Goal: Information Seeking & Learning: Learn about a topic

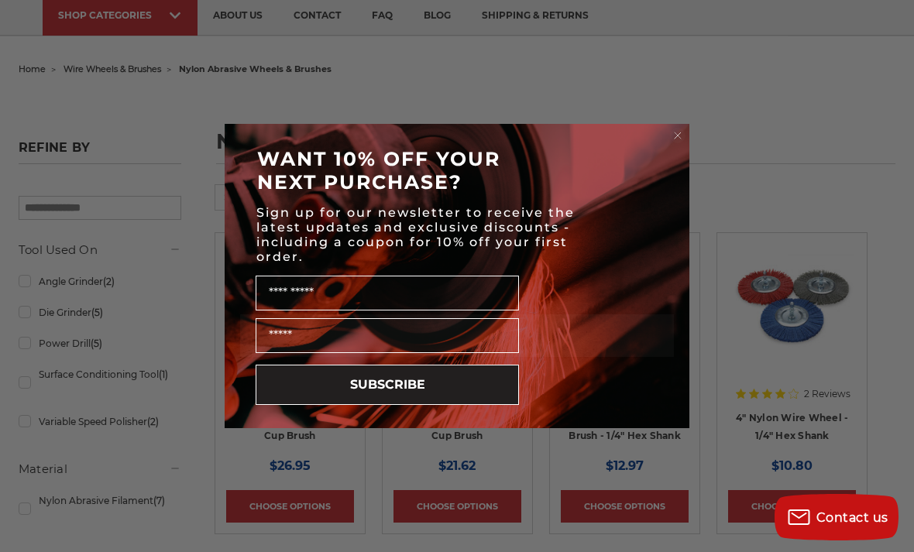
click at [670, 143] on circle "Close dialog" at bounding box center [677, 136] width 15 height 15
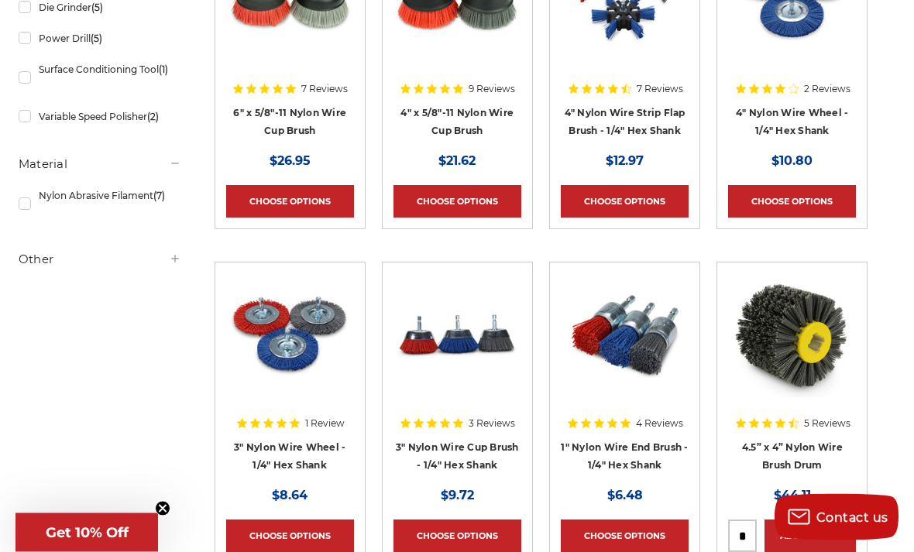
scroll to position [415, 0]
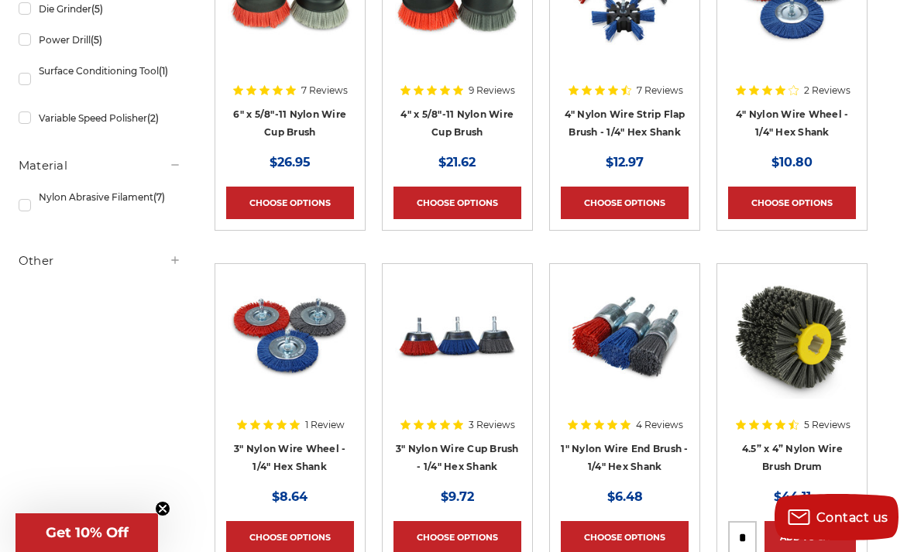
click at [450, 427] on icon at bounding box center [445, 425] width 10 height 10
click at [458, 532] on link "Choose Options" at bounding box center [457, 537] width 128 height 33
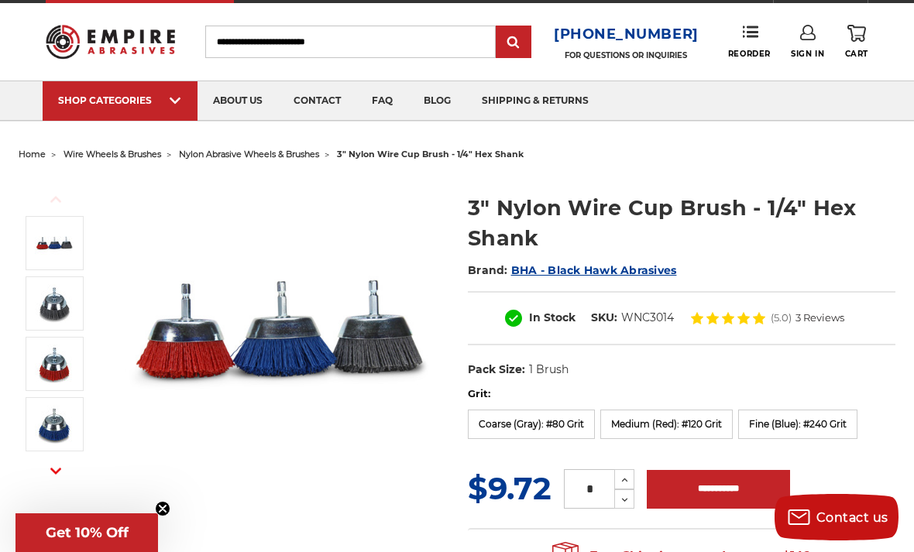
click at [796, 422] on label "Fine (Blue): #240 Grit" at bounding box center [797, 424] width 119 height 29
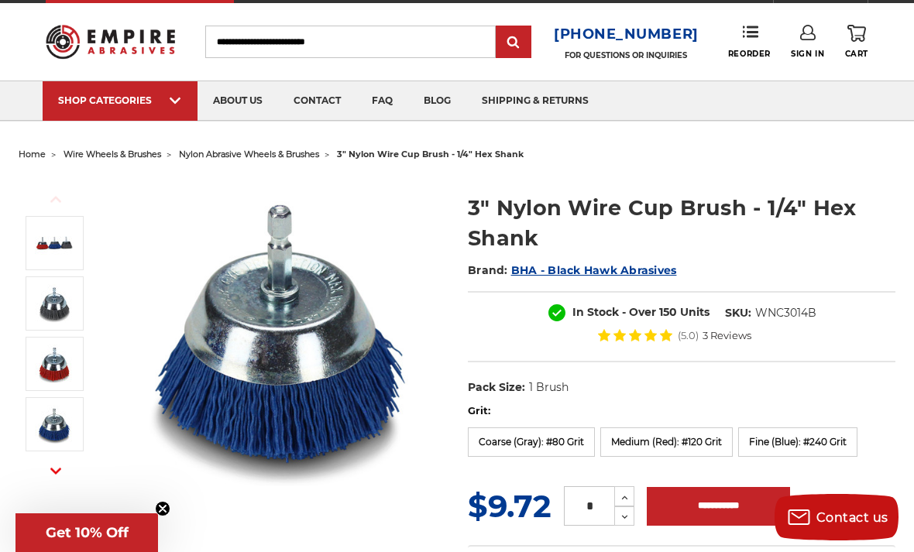
click at [628, 495] on icon at bounding box center [625, 498] width 12 height 14
click at [632, 489] on button "Increase Quantity:" at bounding box center [624, 496] width 20 height 20
click at [617, 500] on button "Increase Quantity:" at bounding box center [624, 496] width 20 height 20
type input "*"
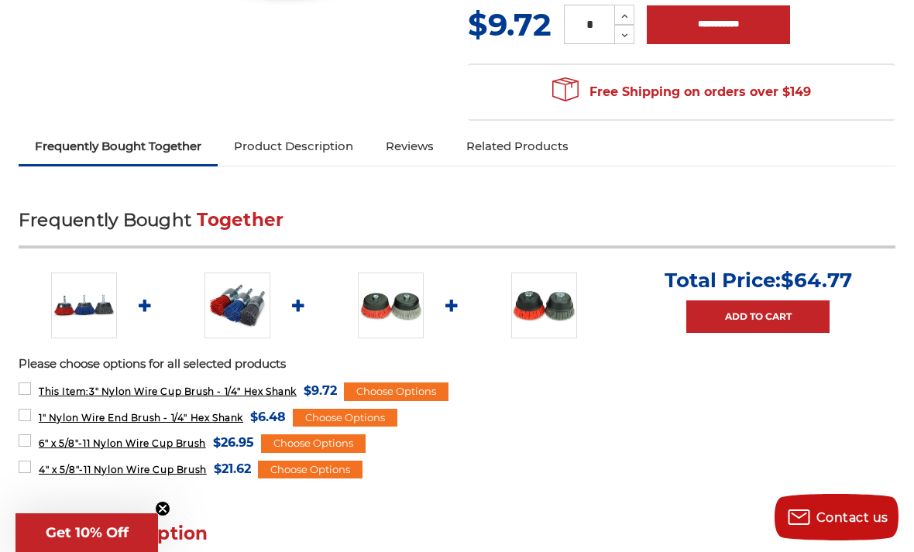
scroll to position [504, 0]
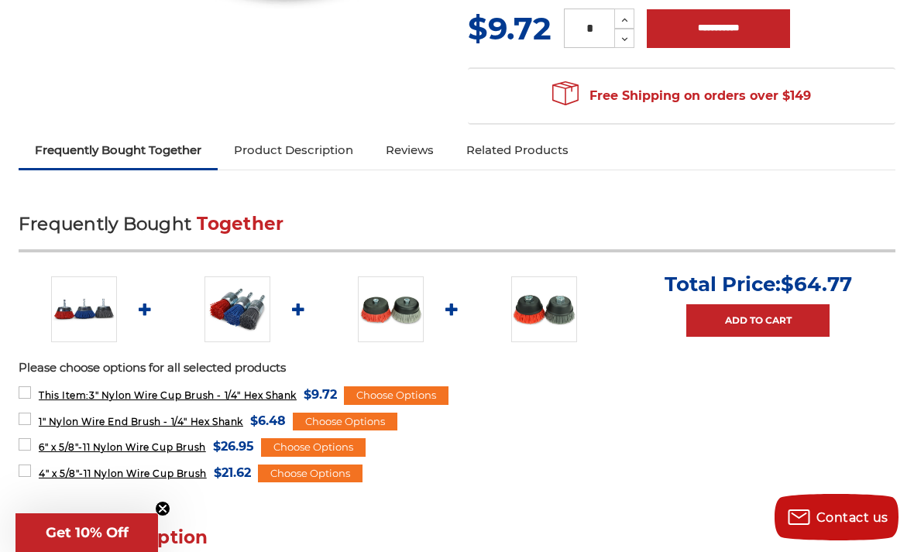
click at [232, 307] on img at bounding box center [237, 309] width 66 height 66
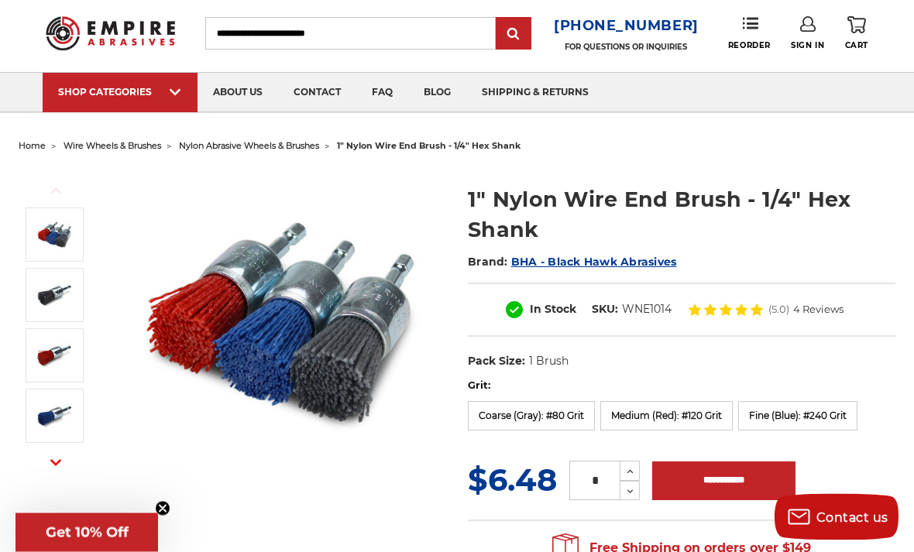
scroll to position [37, 0]
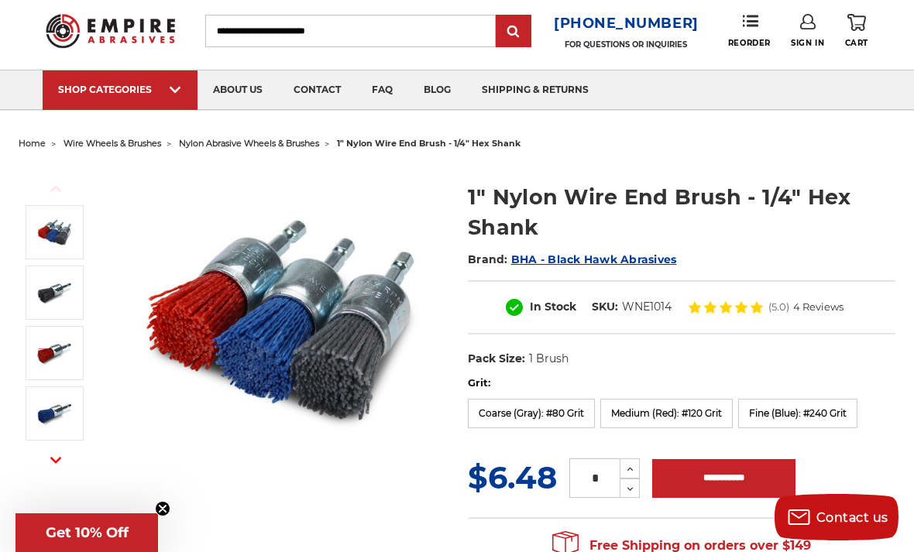
click at [802, 415] on label "Fine (Blue): #240 Grit" at bounding box center [797, 413] width 119 height 29
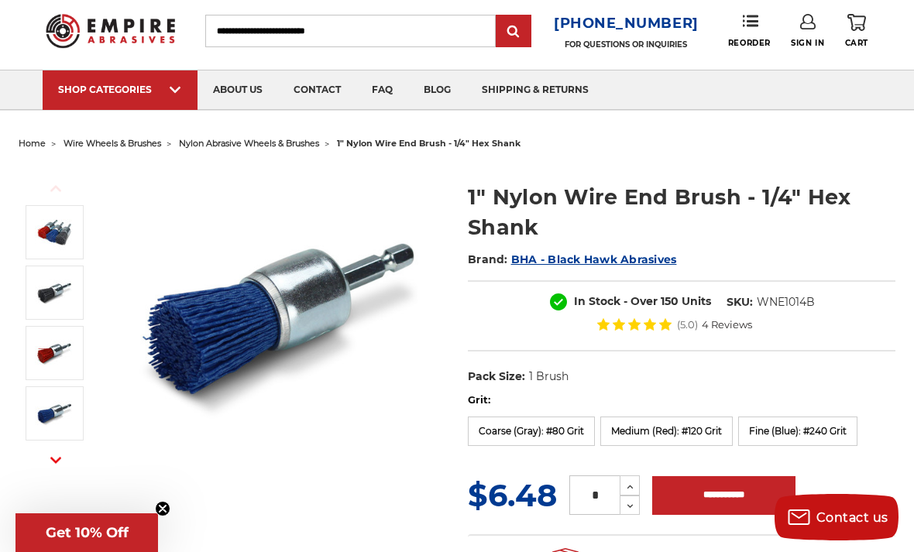
scroll to position [0, 0]
click at [638, 486] on button "Increase Quantity:" at bounding box center [629, 485] width 20 height 20
click at [636, 480] on icon at bounding box center [630, 486] width 12 height 12
click at [633, 478] on button "Increase Quantity:" at bounding box center [629, 485] width 20 height 20
type input "*"
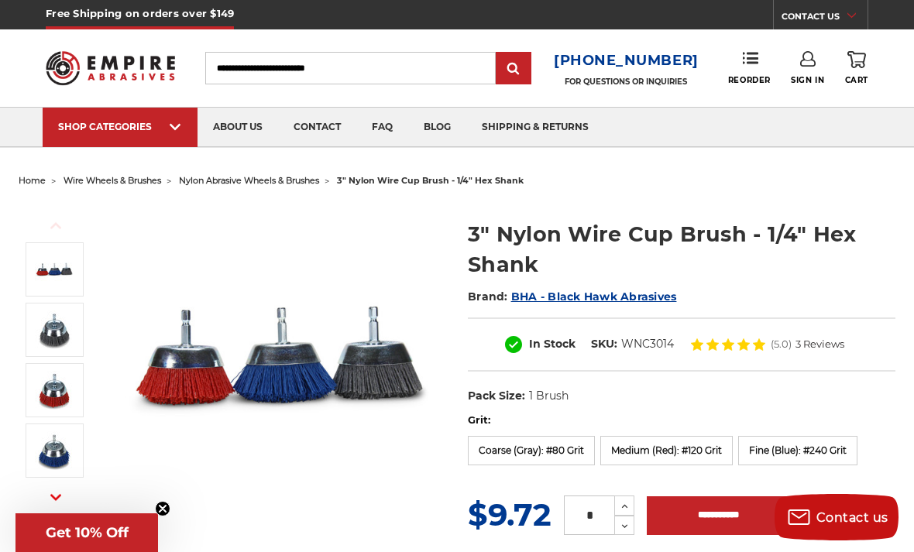
click at [266, 181] on span "nylon abrasive wheels & brushes" at bounding box center [249, 180] width 140 height 11
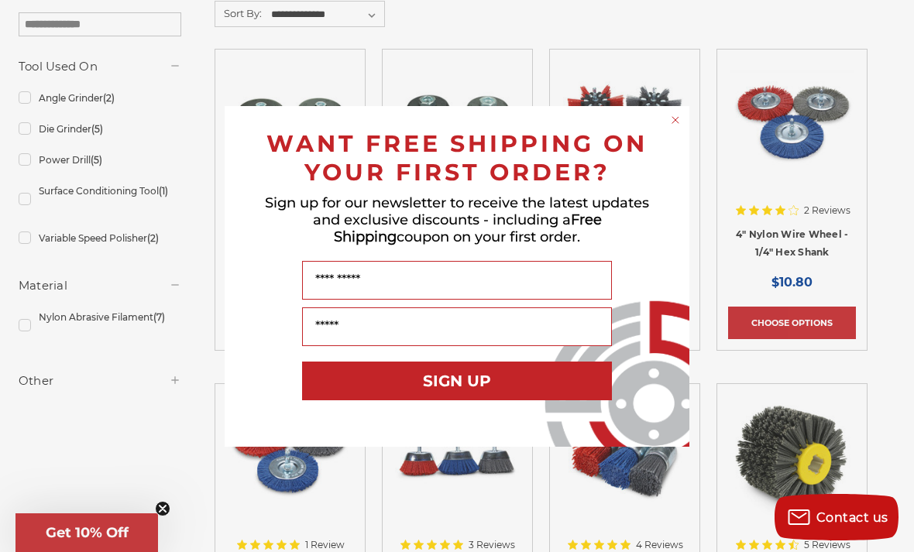
scroll to position [294, 0]
click at [669, 127] on circle "Close dialog" at bounding box center [675, 119] width 15 height 15
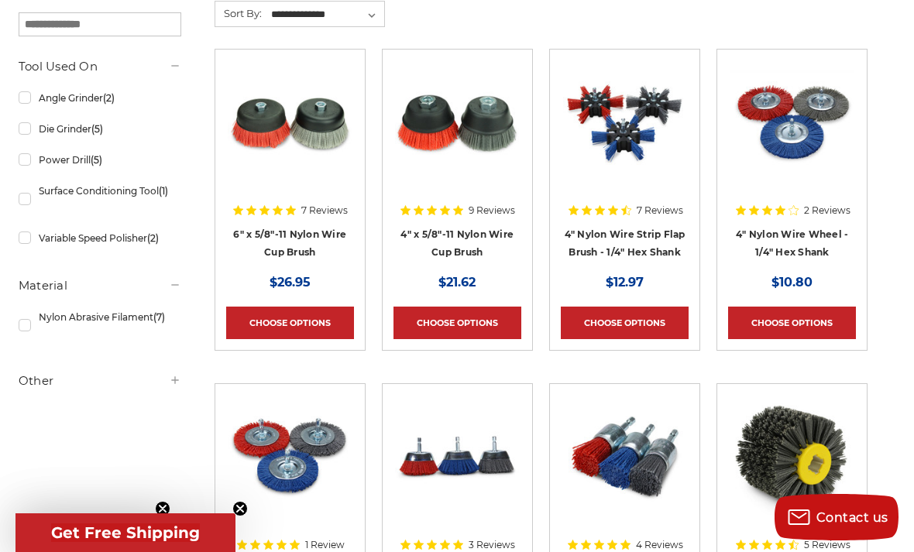
click at [482, 500] on img at bounding box center [457, 457] width 124 height 124
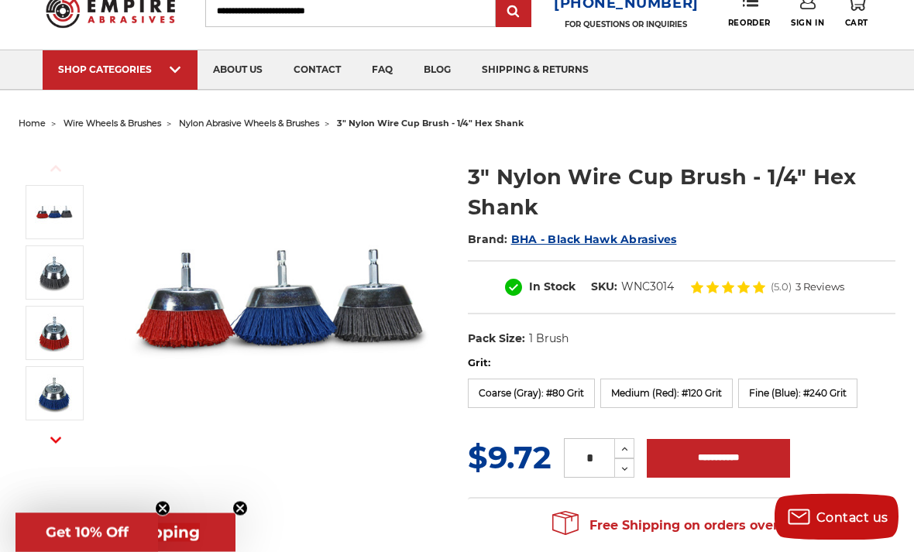
scroll to position [57, 0]
click at [797, 393] on label "Fine (Blue): #240 Grit" at bounding box center [797, 393] width 119 height 29
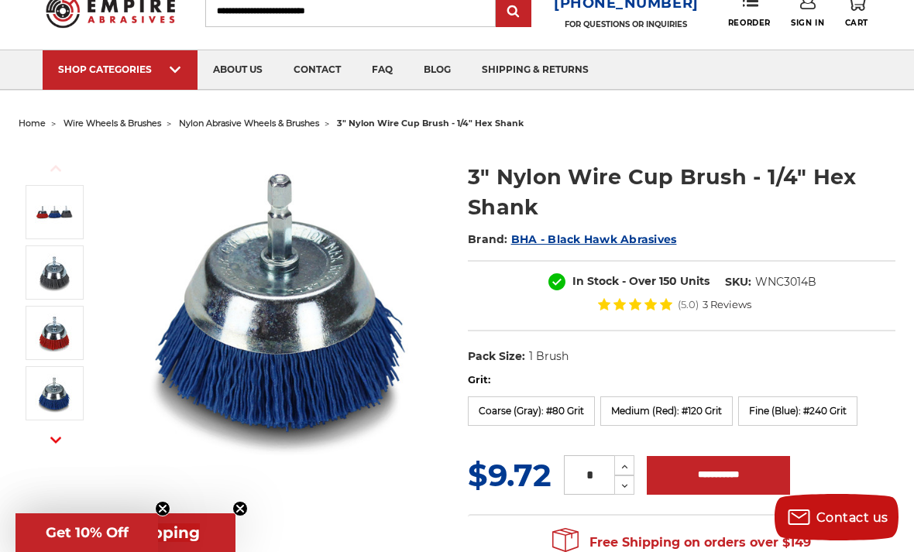
scroll to position [0, 0]
click at [581, 237] on span "BHA - Black Hawk Abrasives" at bounding box center [594, 239] width 166 height 14
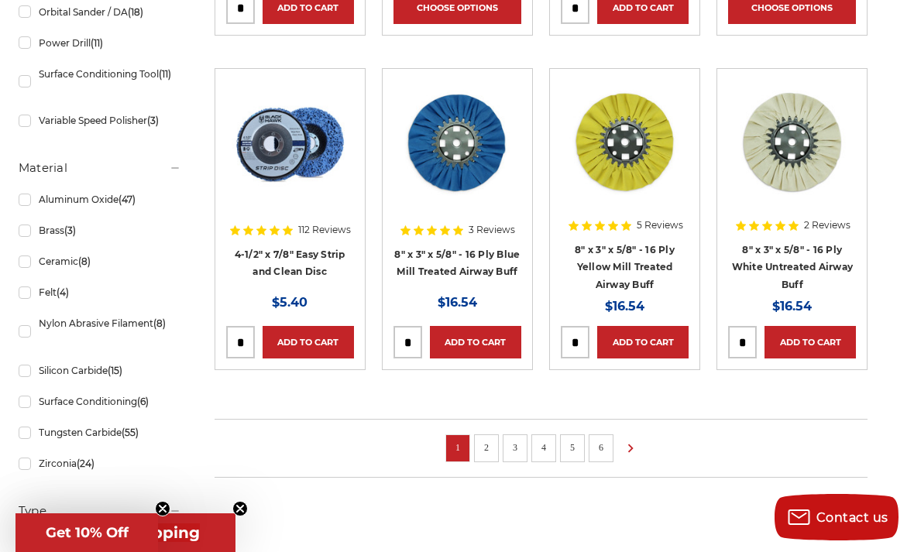
scroll to position [1006, 0]
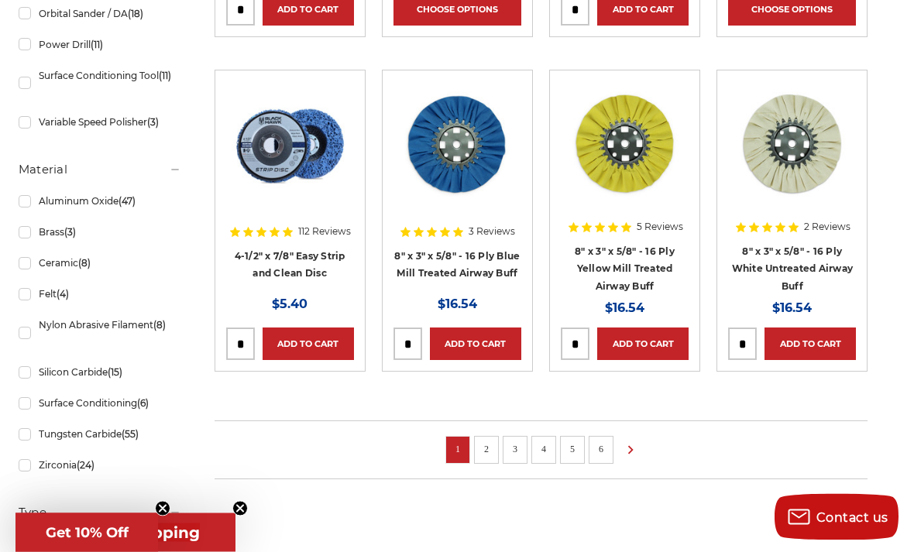
click at [487, 441] on link "2" at bounding box center [485, 449] width 15 height 17
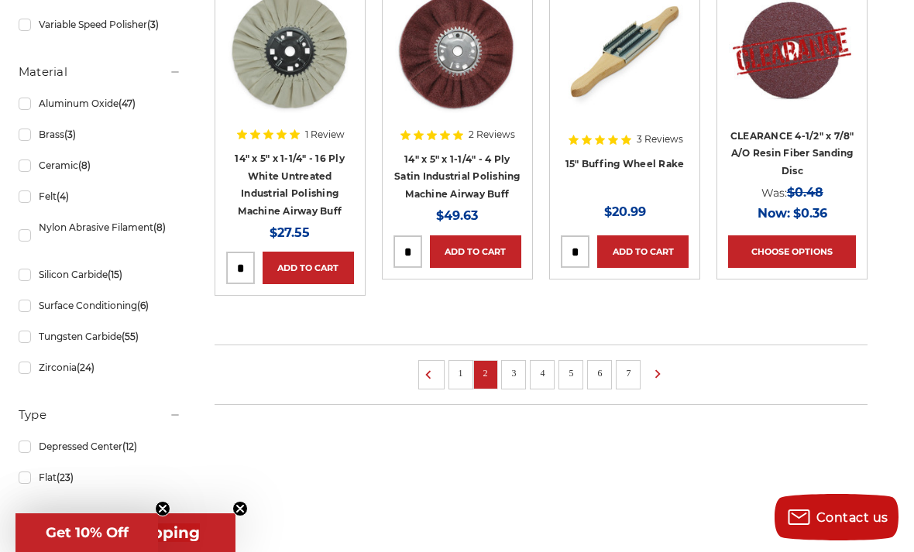
scroll to position [1087, 0]
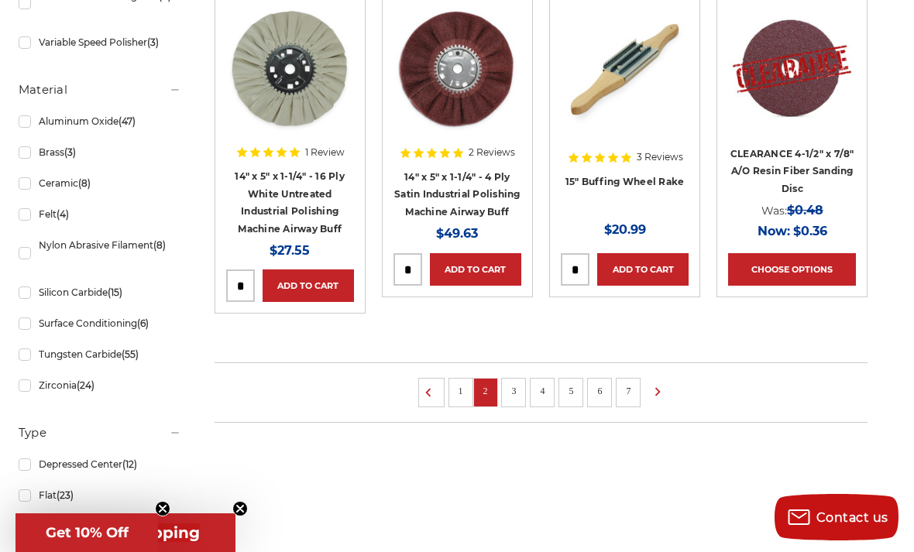
click at [521, 385] on link "3" at bounding box center [513, 390] width 15 height 17
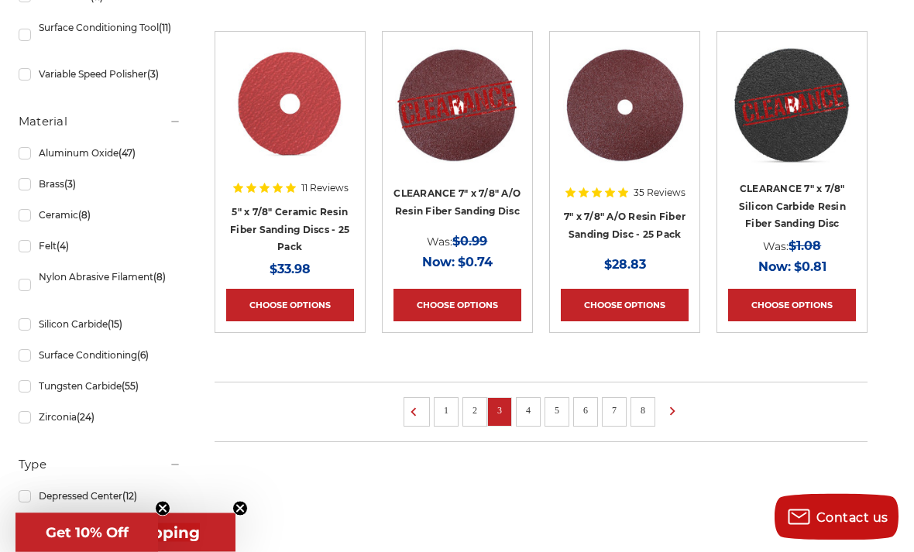
click at [532, 406] on link "4" at bounding box center [527, 411] width 15 height 17
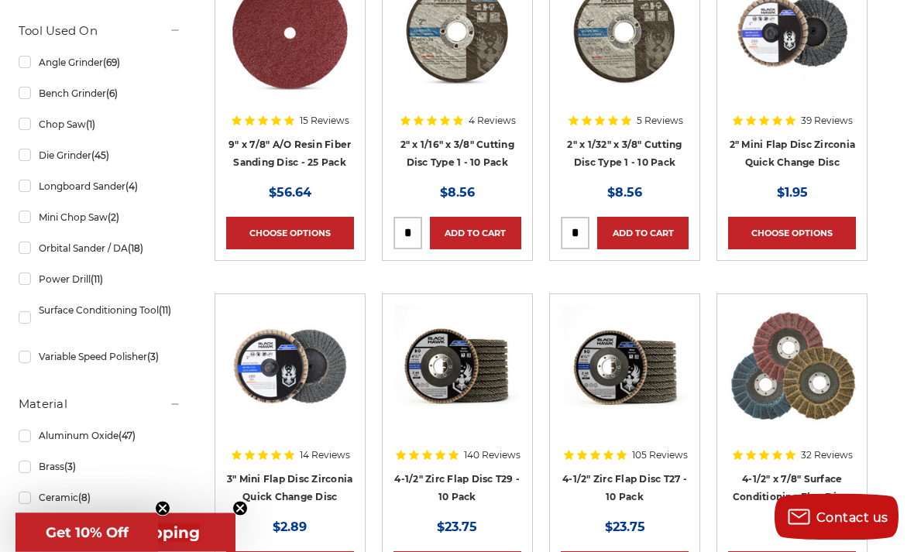
scroll to position [773, 0]
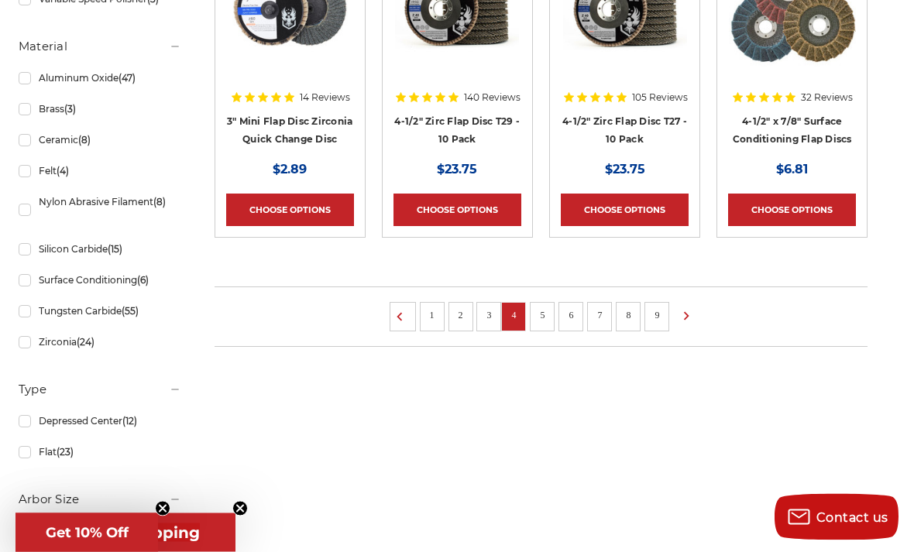
click at [543, 315] on link "5" at bounding box center [541, 315] width 15 height 17
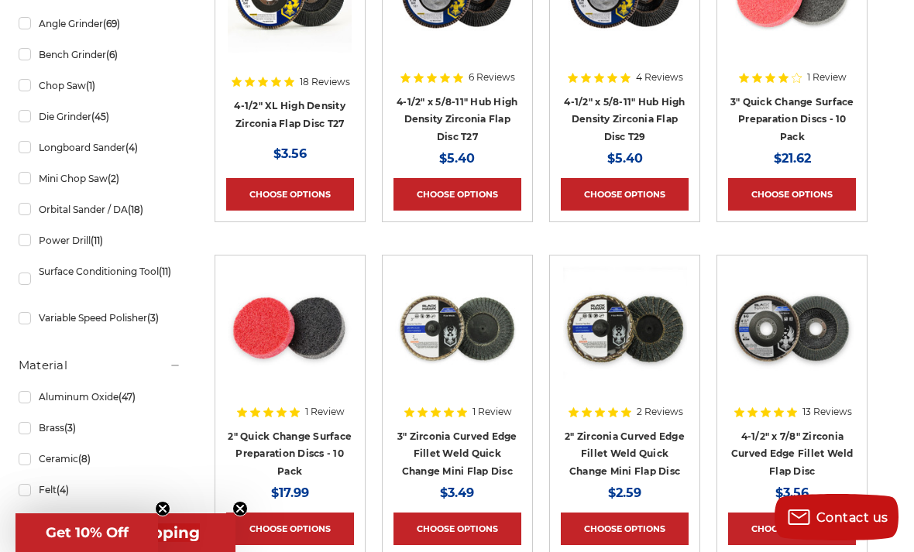
scroll to position [810, 0]
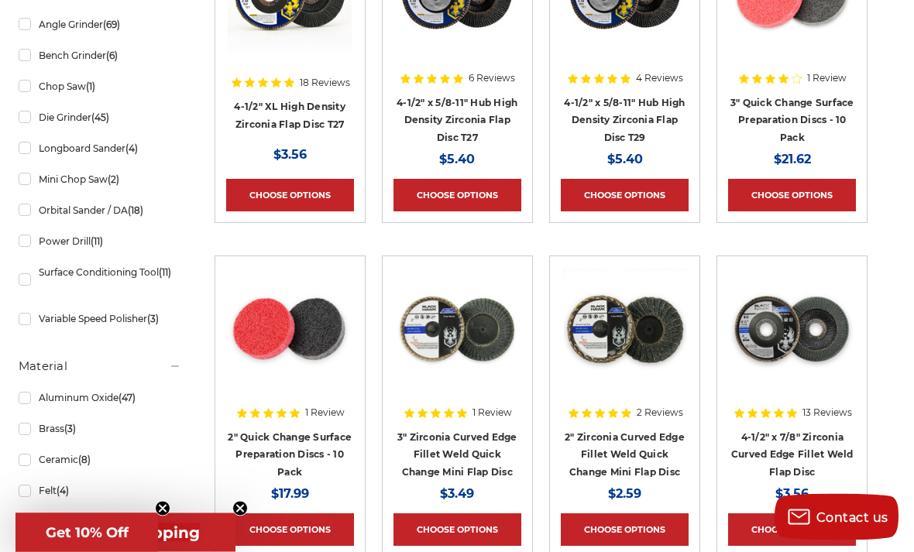
click at [280, 440] on link "2" Quick Change Surface Preparation Discs - 10 Pack" at bounding box center [290, 455] width 124 height 46
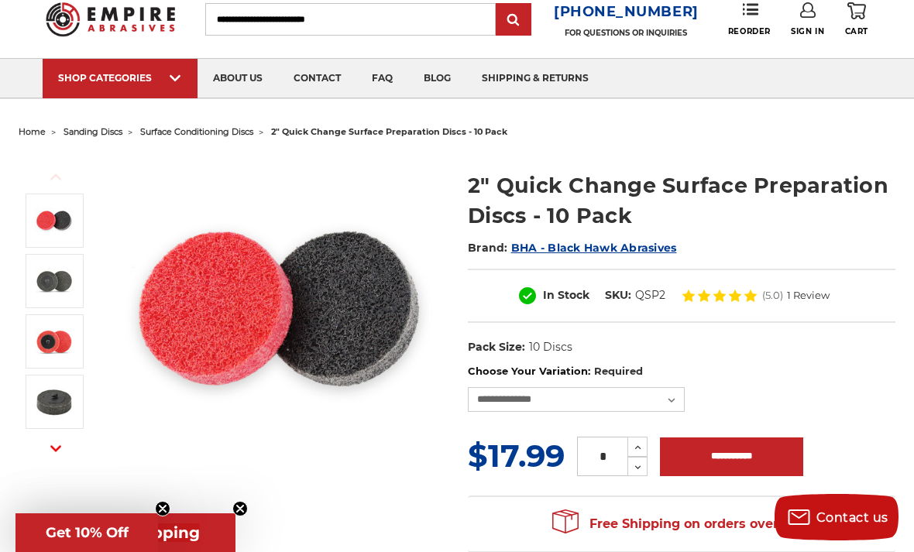
scroll to position [50, 0]
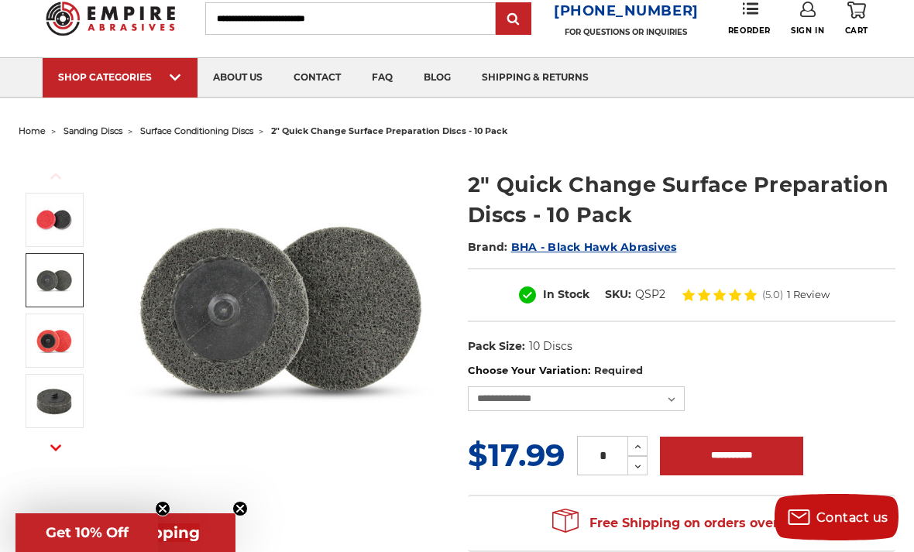
click at [47, 279] on img at bounding box center [54, 280] width 39 height 39
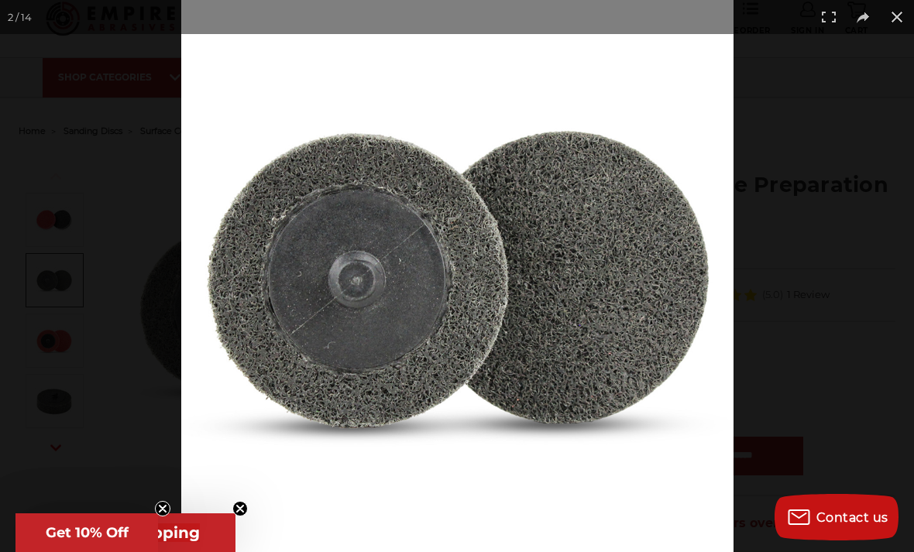
click at [911, 3] on button at bounding box center [896, 17] width 34 height 34
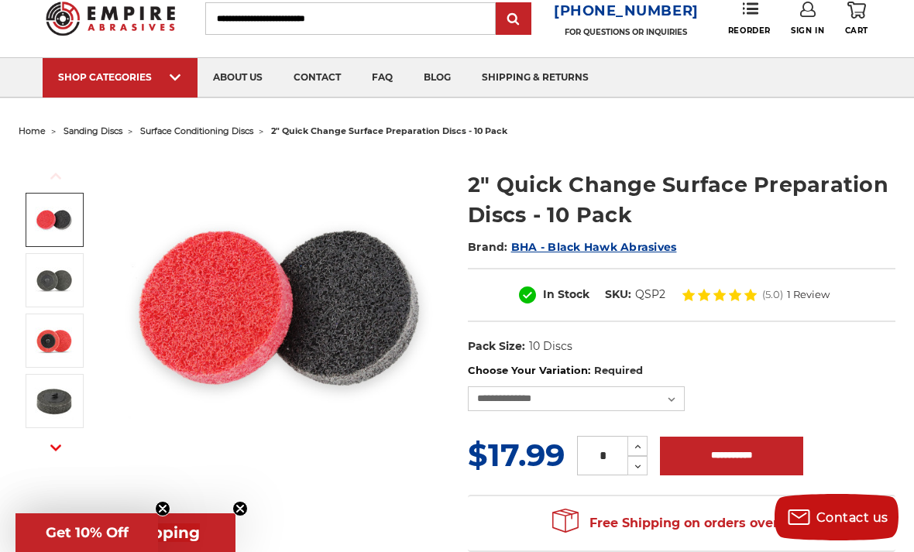
click at [43, 216] on img at bounding box center [54, 220] width 39 height 39
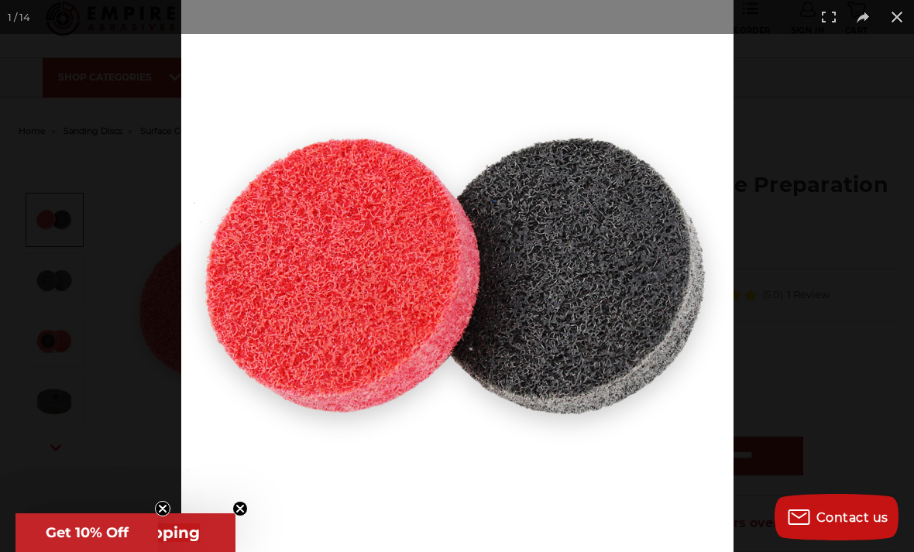
click at [889, 14] on button at bounding box center [896, 17] width 34 height 34
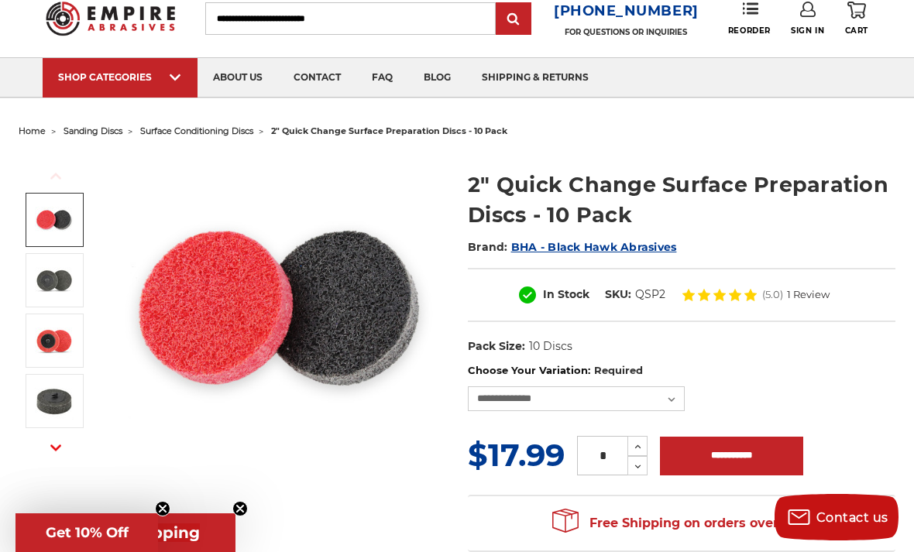
click at [58, 273] on img at bounding box center [54, 280] width 39 height 39
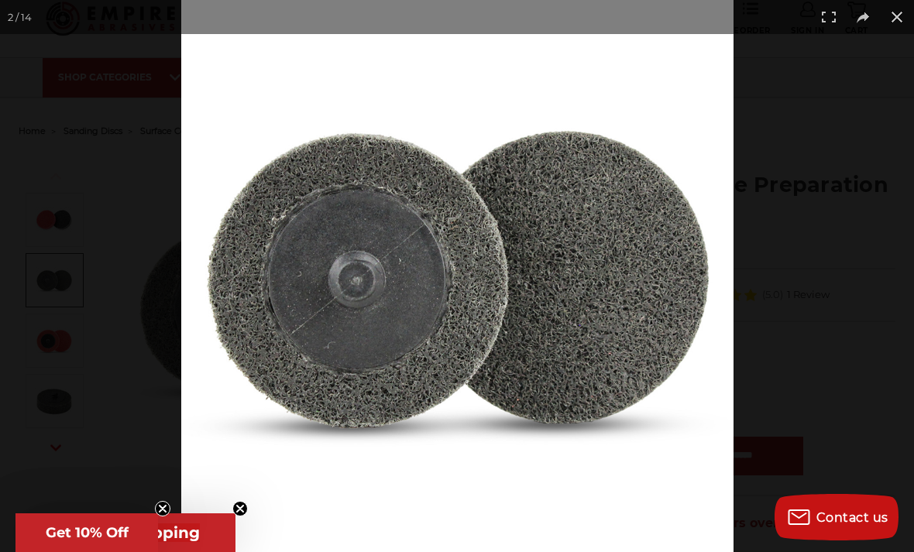
click at [891, 16] on button at bounding box center [896, 17] width 34 height 34
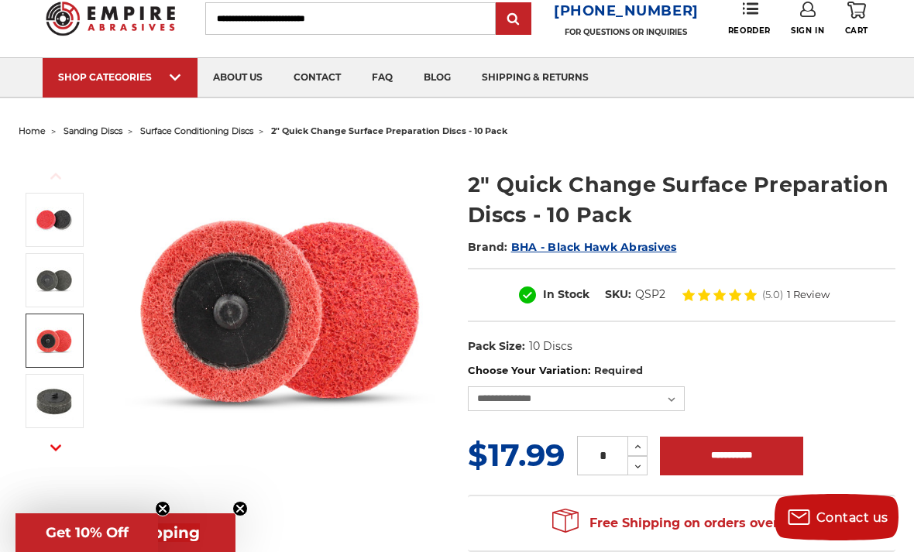
click at [49, 345] on img at bounding box center [54, 340] width 39 height 39
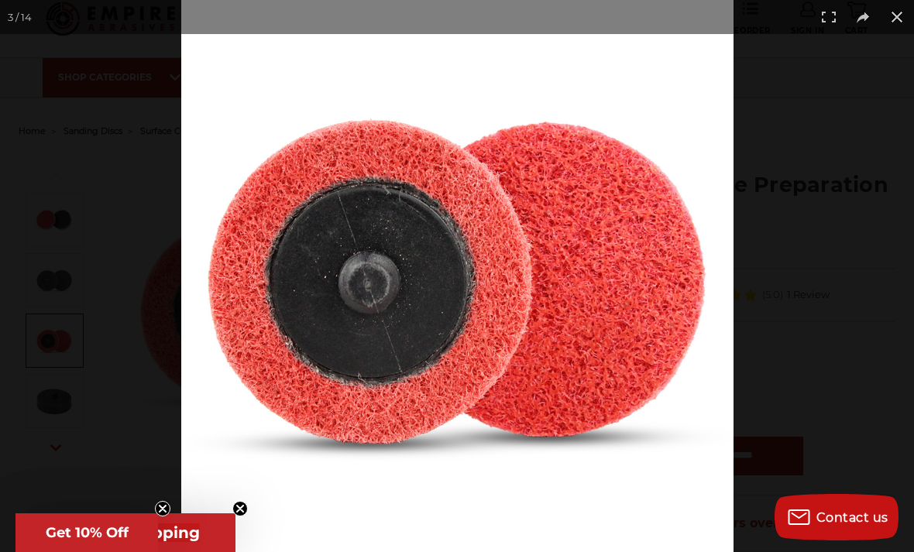
click at [889, 11] on button at bounding box center [896, 17] width 34 height 34
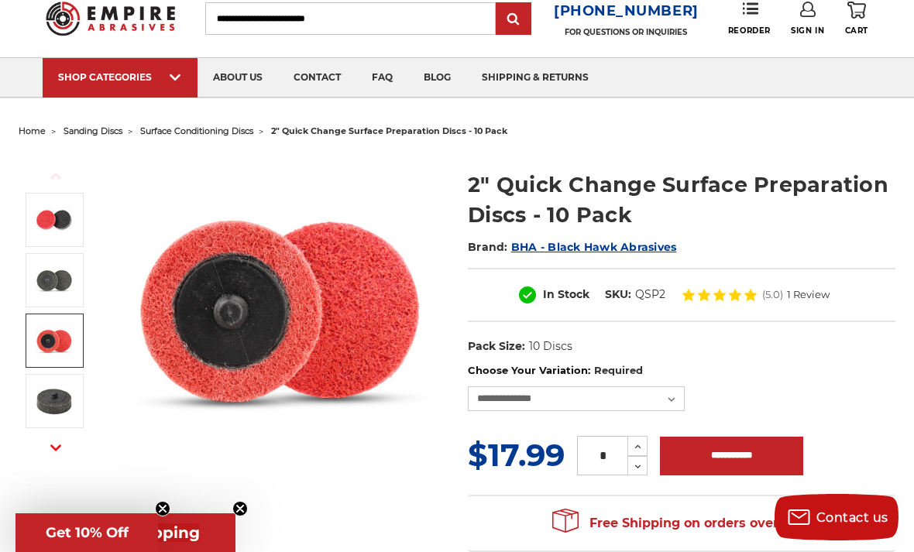
click at [48, 406] on img at bounding box center [54, 401] width 39 height 39
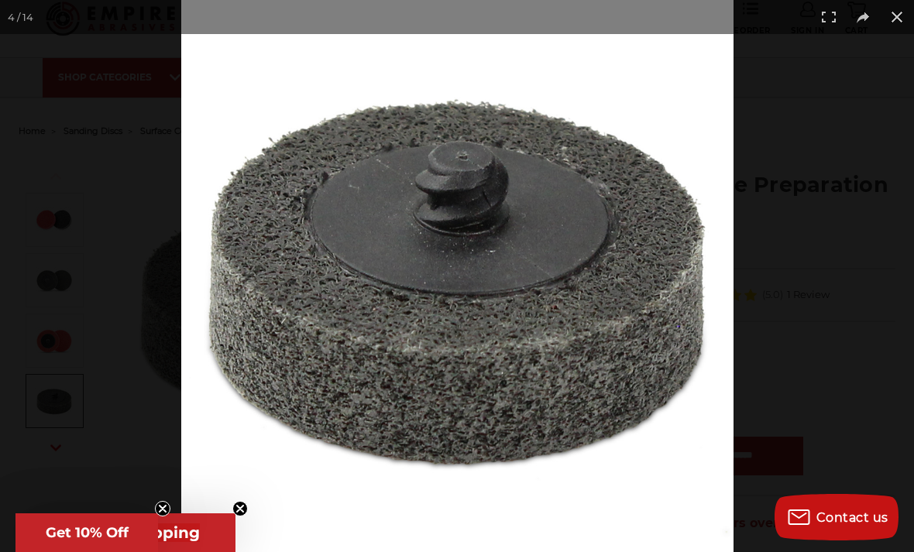
click at [888, 17] on button at bounding box center [896, 17] width 34 height 34
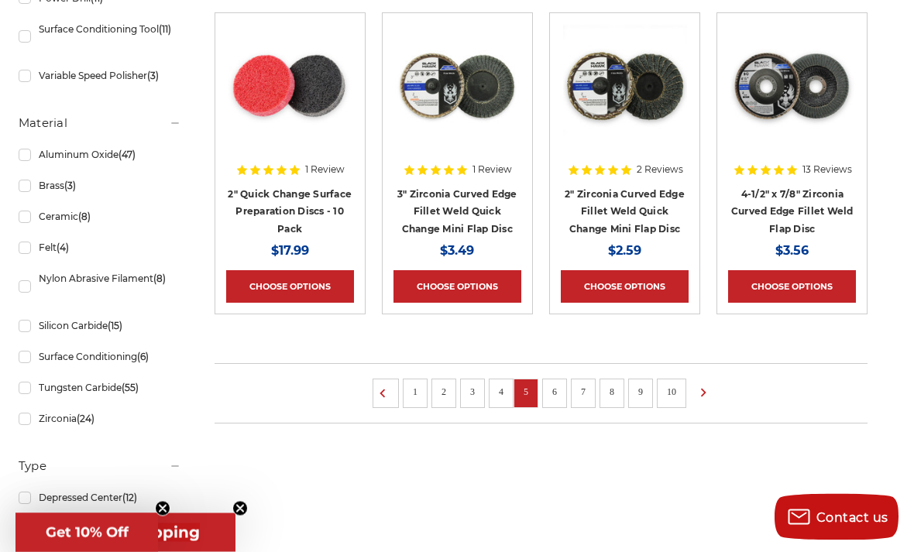
scroll to position [1015, 0]
click at [553, 391] on link "6" at bounding box center [554, 391] width 15 height 17
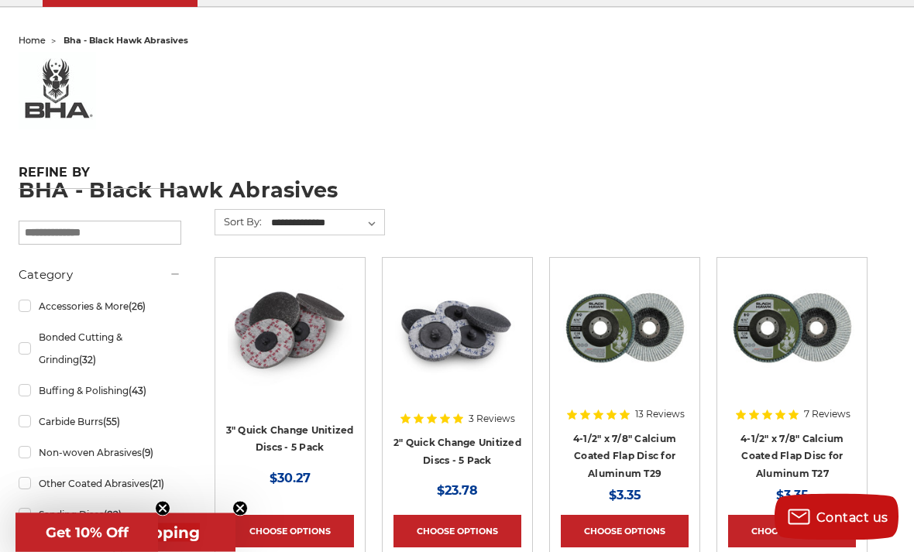
scroll to position [140, 0]
click at [94, 483] on link "Other Coated Abrasives (21)" at bounding box center [100, 483] width 163 height 27
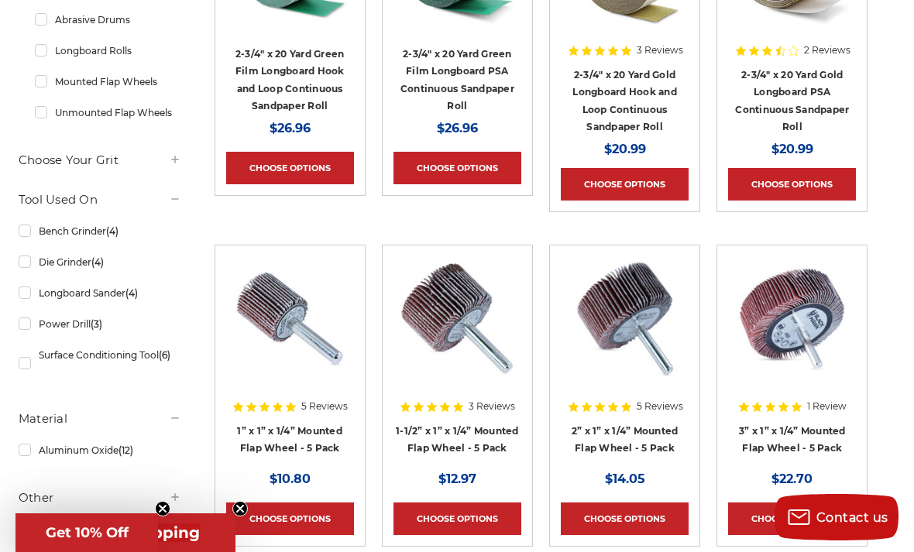
scroll to position [487, 0]
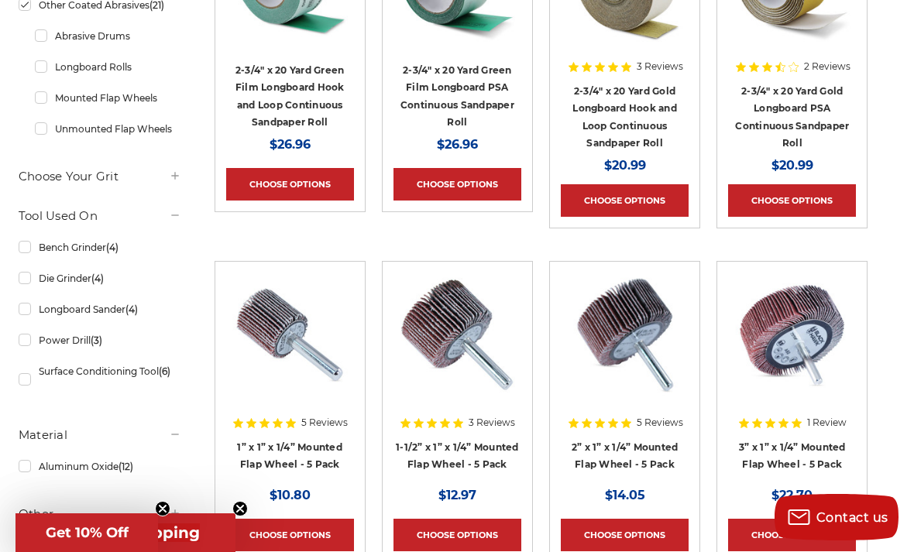
click at [48, 340] on link "Power Drill (3)" at bounding box center [100, 340] width 163 height 27
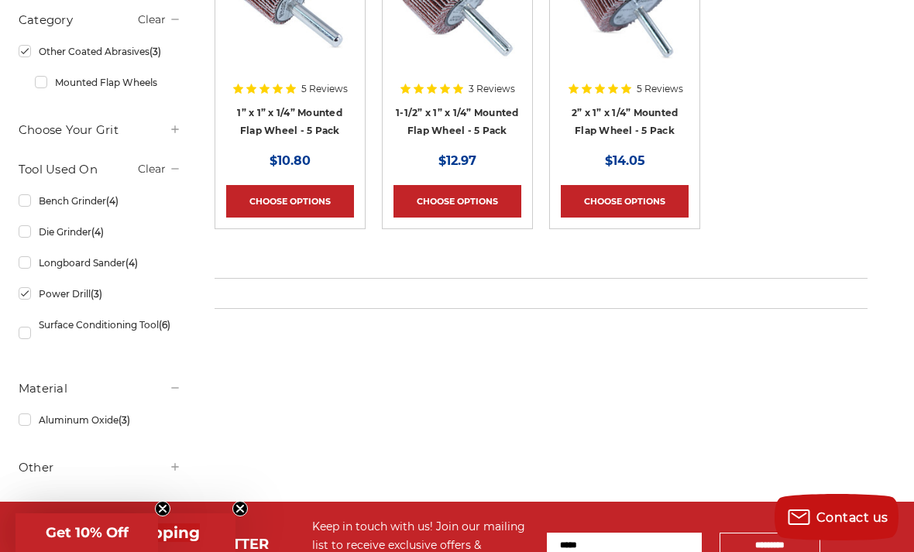
scroll to position [468, 0]
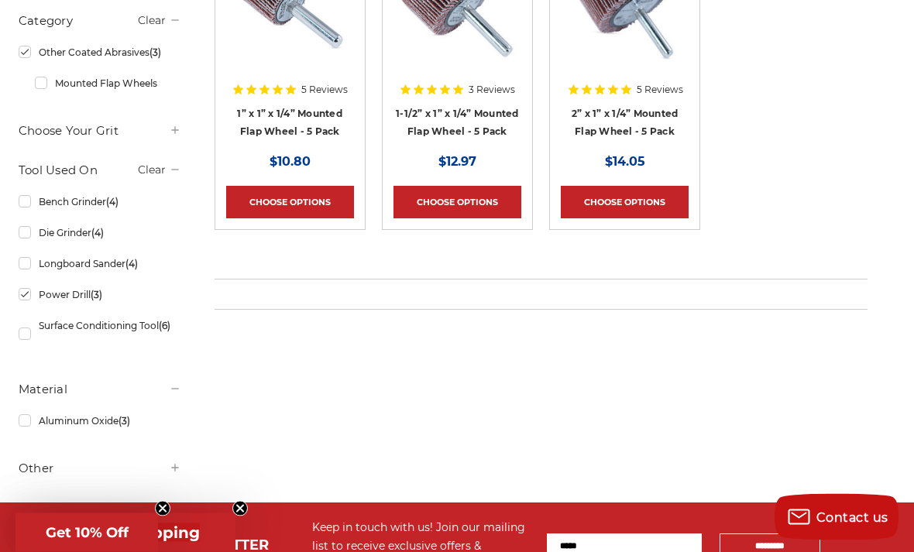
click at [115, 321] on link "Surface Conditioning Tool (6)" at bounding box center [100, 334] width 163 height 43
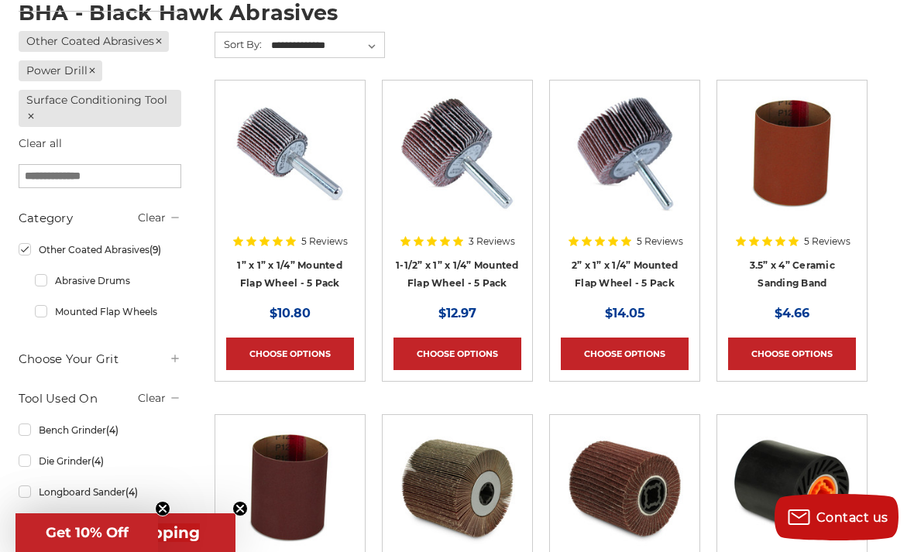
scroll to position [337, 0]
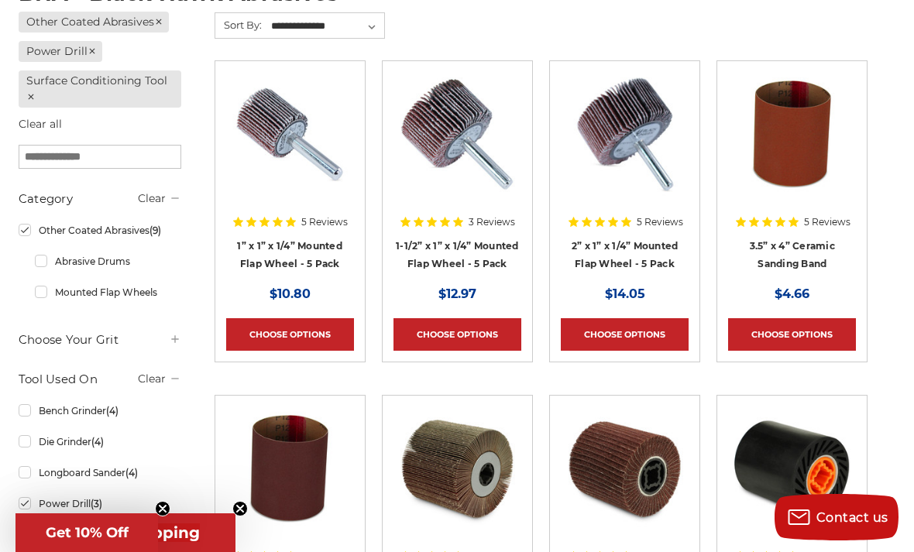
click at [172, 339] on icon at bounding box center [175, 339] width 12 height 12
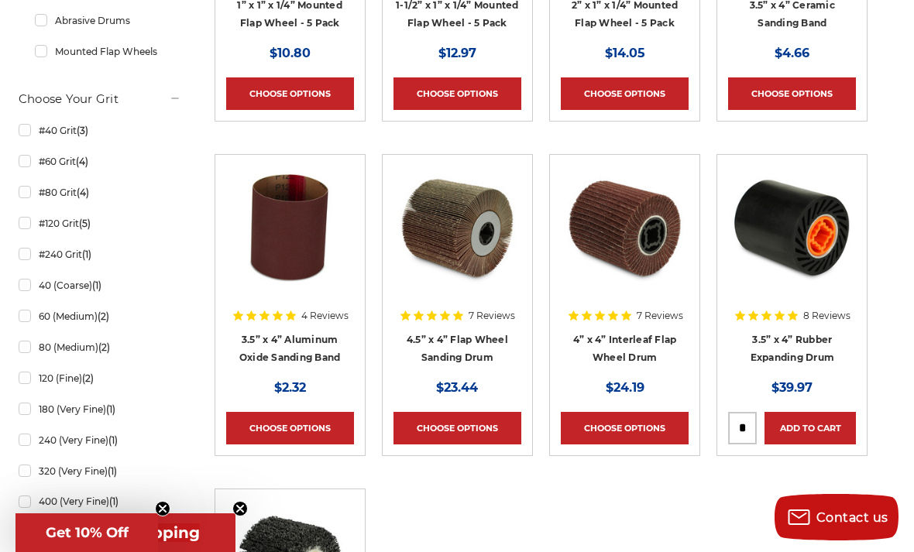
scroll to position [583, 0]
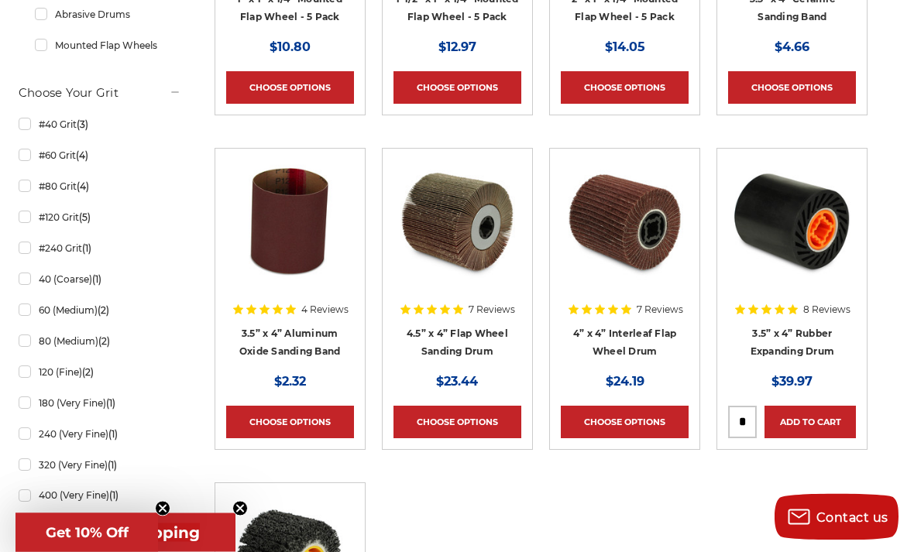
click at [70, 401] on link "180 (Very Fine) (1)" at bounding box center [100, 403] width 163 height 27
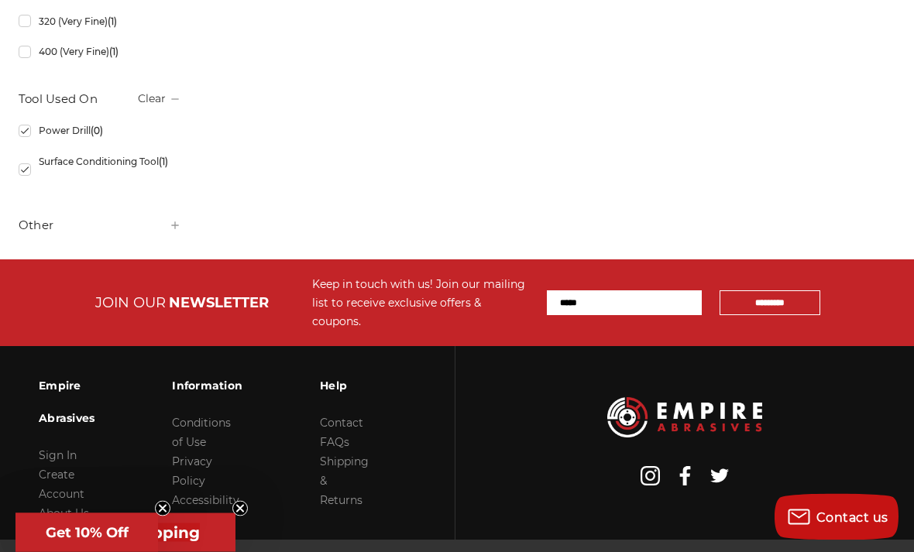
scroll to position [1034, 0]
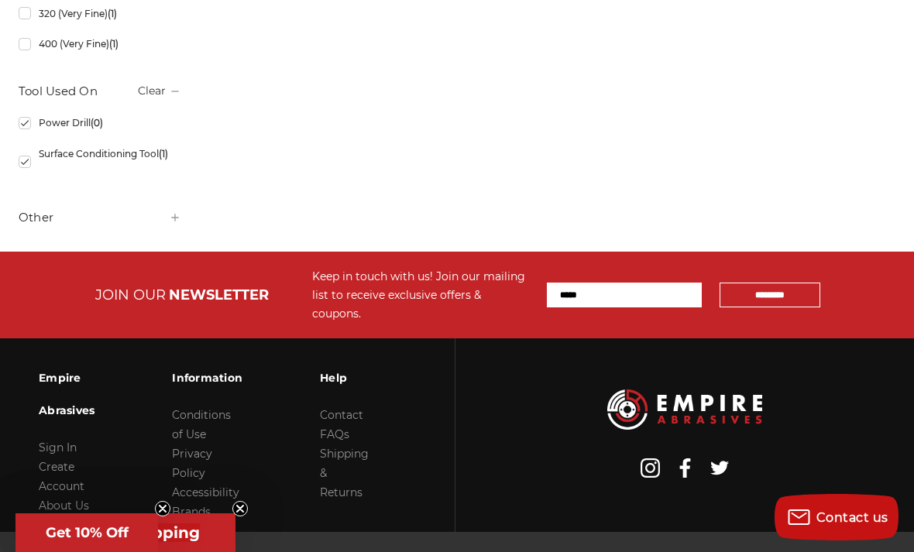
click at [74, 499] on link "About Us" at bounding box center [64, 506] width 50 height 14
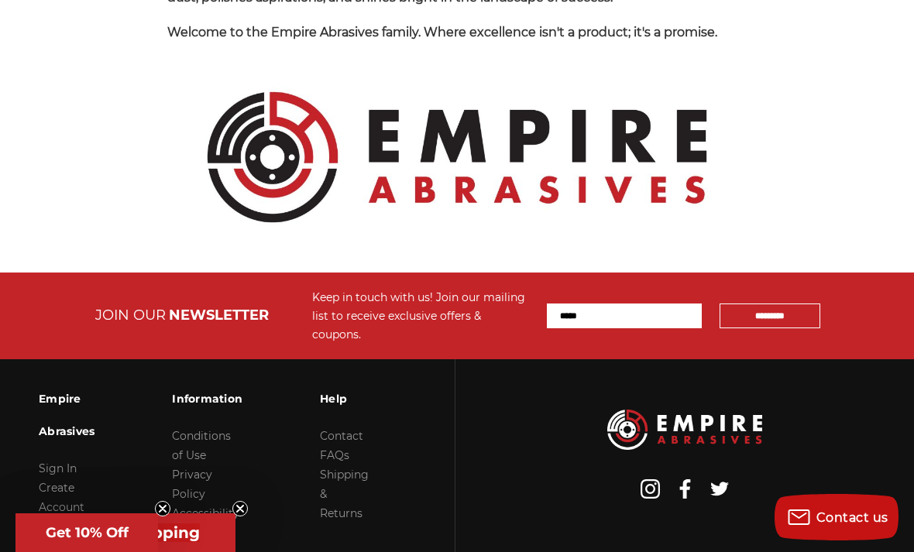
scroll to position [1866, 0]
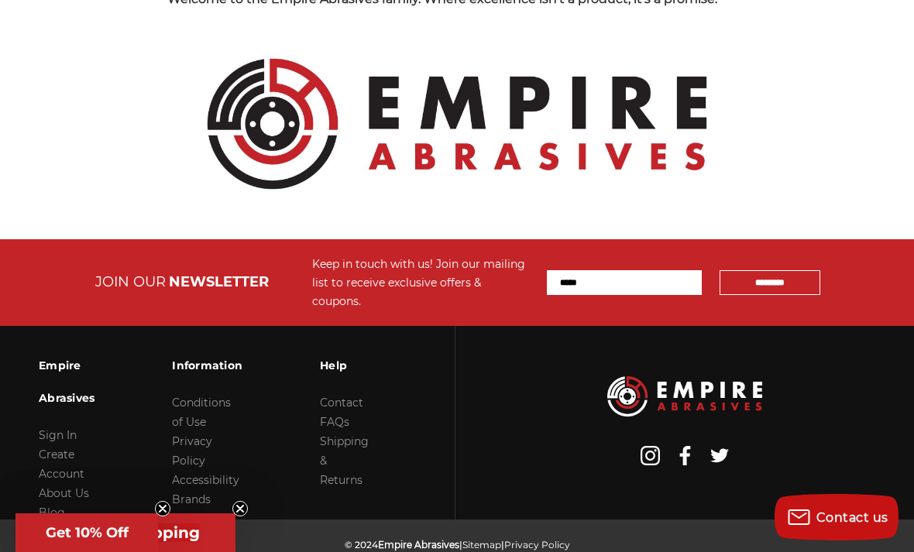
click at [345, 396] on link "Contact" at bounding box center [341, 403] width 43 height 14
